Goal: Transaction & Acquisition: Purchase product/service

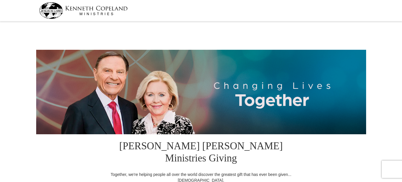
select select "LA"
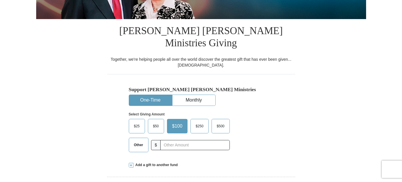
scroll to position [116, 0]
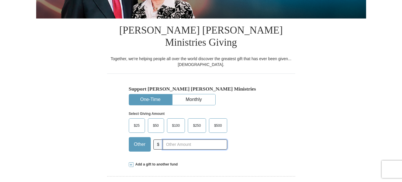
click at [165, 140] on input "text" at bounding box center [195, 145] width 64 height 10
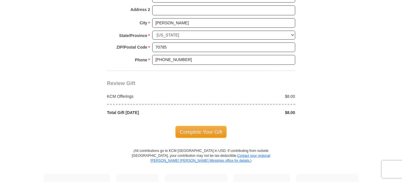
scroll to position [502, 0]
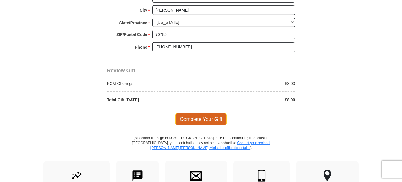
type input "8.00"
click at [210, 113] on span "Complete Your Gift" at bounding box center [200, 119] width 51 height 12
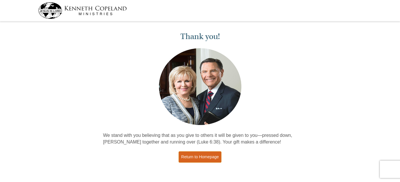
click at [204, 158] on link "Return to Homepage" at bounding box center [200, 156] width 43 height 11
